Goal: Check status: Verify the current state of an ongoing process or item

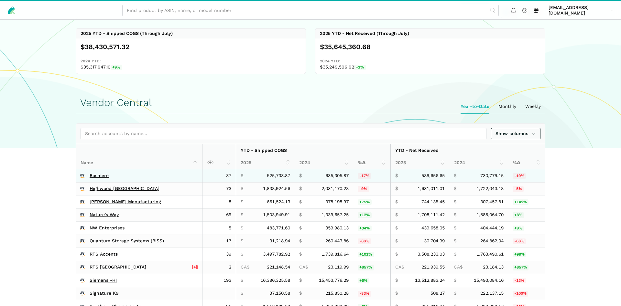
scroll to position [132, 0]
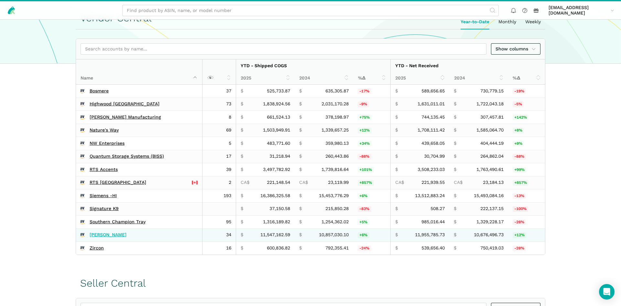
click at [97, 237] on link "[PERSON_NAME]" at bounding box center [108, 235] width 37 height 6
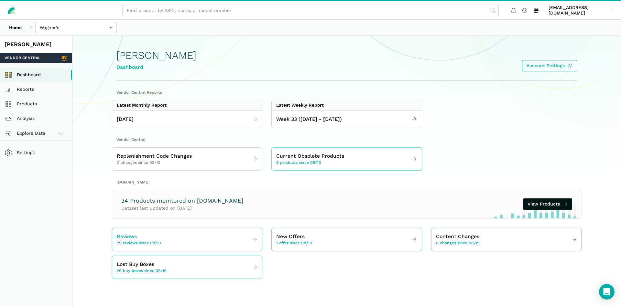
click at [144, 243] on span "29 reviews since 08/19" at bounding box center [139, 244] width 44 height 6
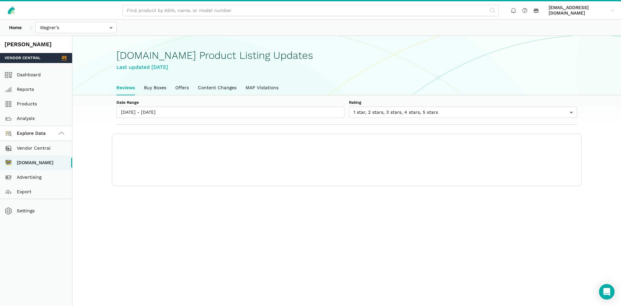
scroll to position [2, 0]
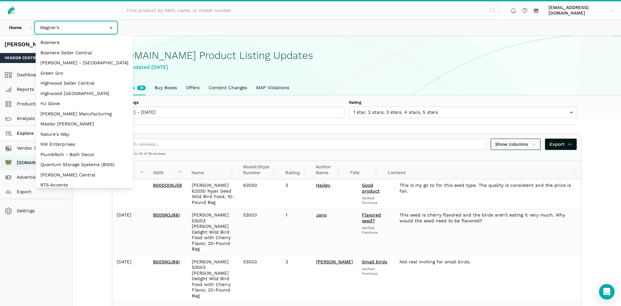
click at [67, 26] on input "text" at bounding box center [75, 27] width 81 height 11
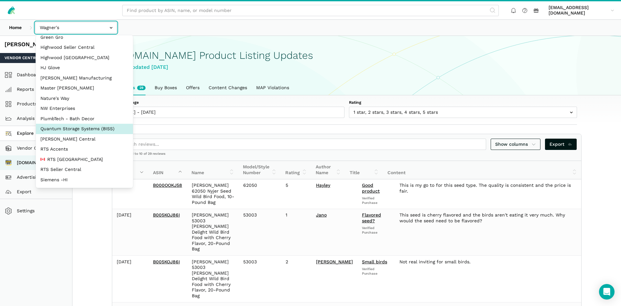
scroll to position [86, 0]
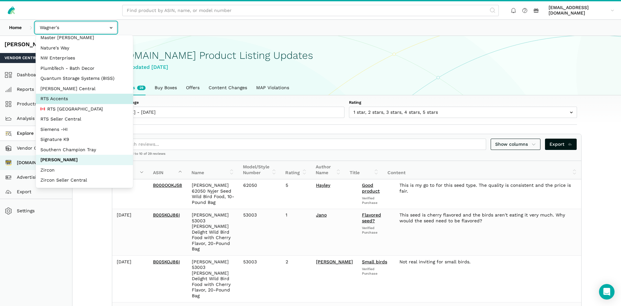
select select "DPHNLGULfjdmZCda3GrCfans"
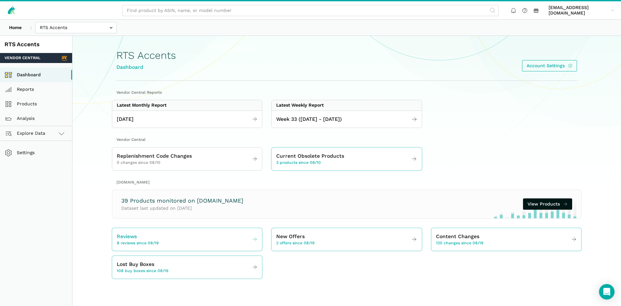
click at [138, 243] on span "8 reviews since 08/19" at bounding box center [138, 244] width 42 height 6
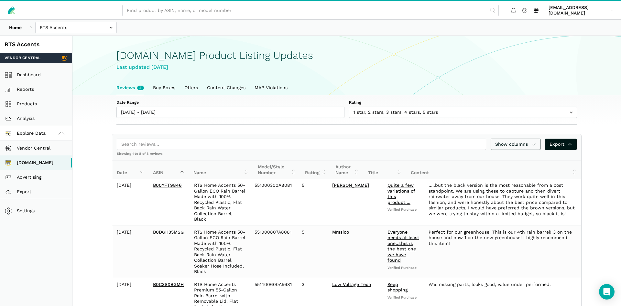
scroll to position [132, 0]
